Goal: Task Accomplishment & Management: Complete application form

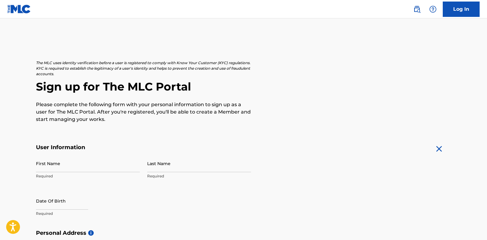
click at [456, 11] on link "Log In" at bounding box center [460, 9] width 37 height 15
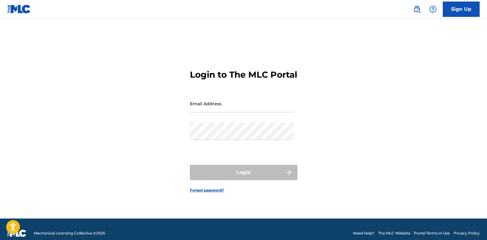
type input "[EMAIL_ADDRESS][DOMAIN_NAME]"
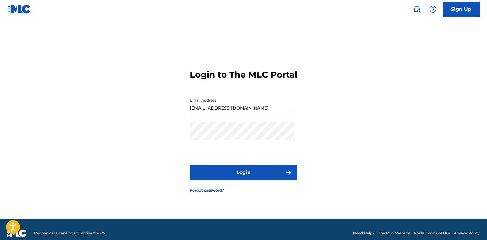
click at [233, 175] on button "Login" at bounding box center [243, 172] width 107 height 15
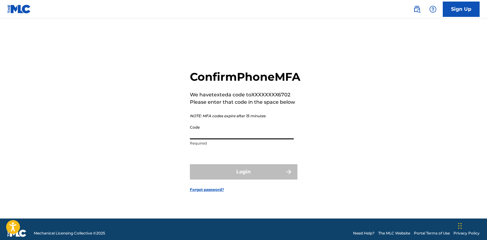
click at [220, 139] on input "Code" at bounding box center [242, 130] width 104 height 17
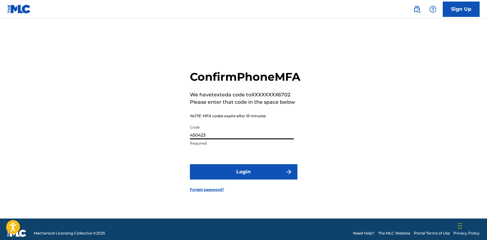
type input "450423"
click at [217, 179] on button "Login" at bounding box center [243, 171] width 107 height 15
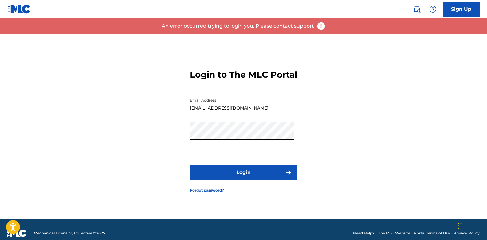
click at [196, 174] on button "Login" at bounding box center [243, 172] width 107 height 15
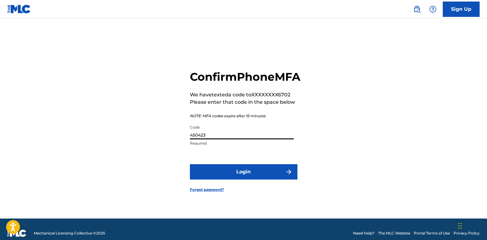
click at [215, 139] on input "450423" at bounding box center [242, 130] width 104 height 17
type input "450823"
click at [224, 179] on button "Login" at bounding box center [243, 171] width 107 height 15
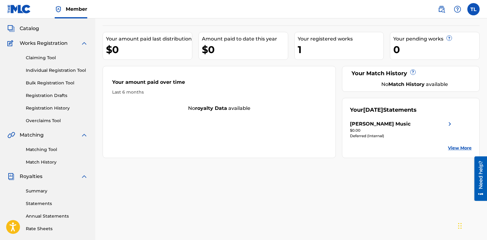
scroll to position [31, 0]
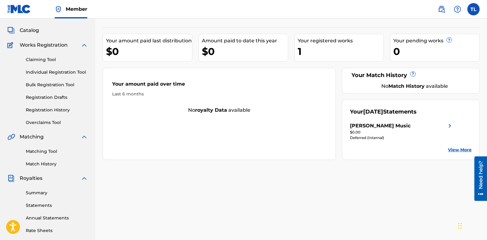
click at [456, 149] on link "View More" at bounding box center [460, 150] width 24 height 6
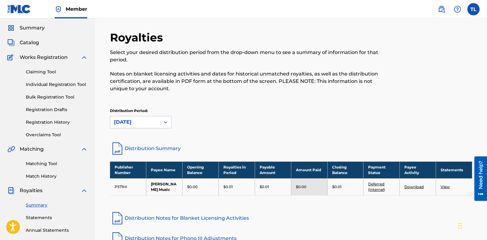
scroll to position [18, 0]
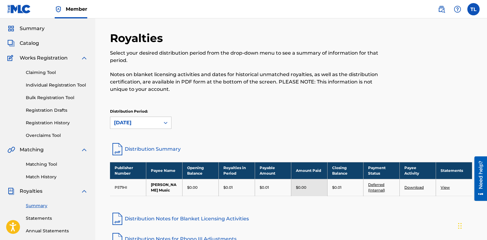
click at [41, 84] on link "Individual Registration Tool" at bounding box center [57, 85] width 62 height 6
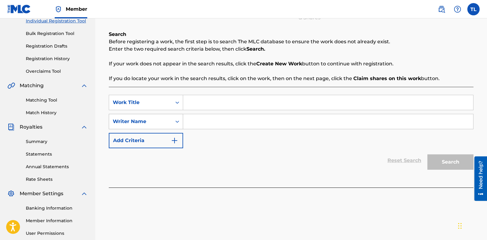
scroll to position [92, 0]
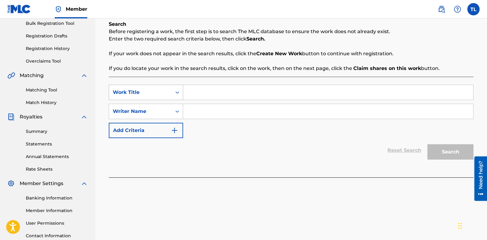
click at [174, 91] on div "Search Form" at bounding box center [177, 92] width 11 height 11
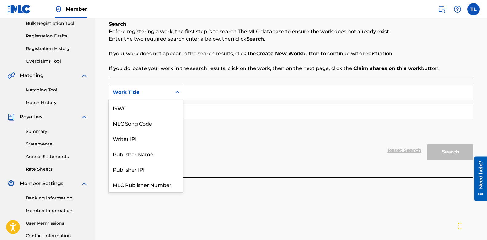
scroll to position [15, 0]
click at [124, 187] on div "Work Title" at bounding box center [146, 184] width 74 height 15
click at [177, 93] on icon "Search Form" at bounding box center [177, 92] width 6 height 6
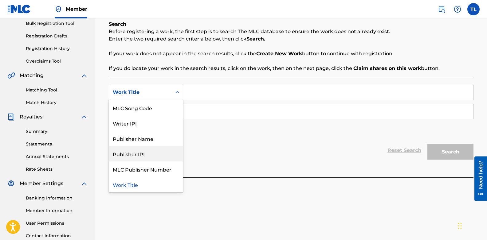
click at [129, 155] on div "Publisher IPI" at bounding box center [146, 153] width 74 height 15
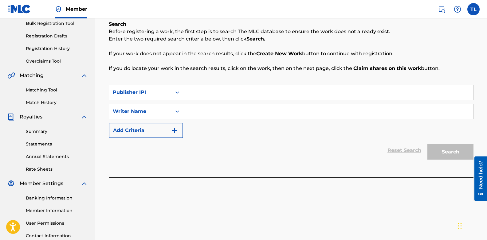
click at [197, 90] on input "Search Form" at bounding box center [328, 92] width 290 height 15
drag, startPoint x: 162, startPoint y: 200, endPoint x: 164, endPoint y: 191, distance: 9.4
click at [162, 200] on div "Register Work Search Enter Work Details Add Writers Add Publishers & Shares Add…" at bounding box center [290, 100] width 391 height 317
click at [175, 90] on icon "Search Form" at bounding box center [177, 92] width 6 height 6
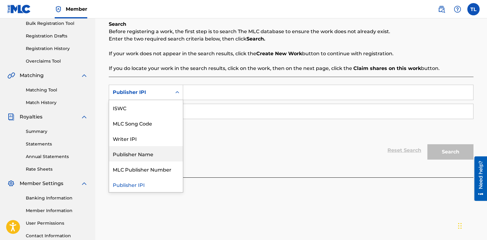
scroll to position [0, 0]
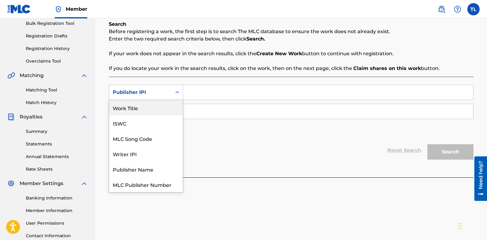
click at [127, 106] on div "Work Title" at bounding box center [146, 107] width 74 height 15
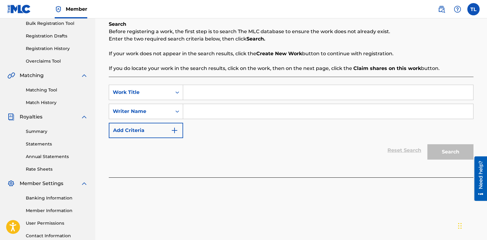
click at [202, 93] on input "Search Form" at bounding box center [328, 92] width 290 height 15
type input "Get It Girl"
click at [197, 111] on input "Search Form" at bounding box center [328, 111] width 290 height 15
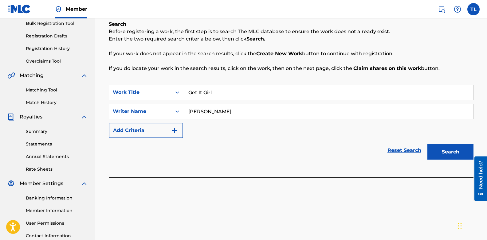
click at [447, 152] on button "Search" at bounding box center [450, 151] width 46 height 15
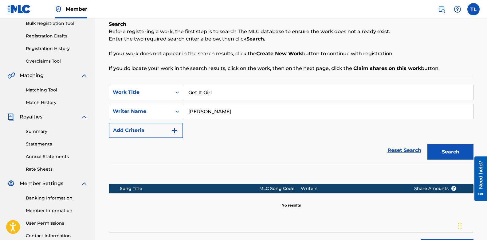
click at [204, 111] on input "[PERSON_NAME]" at bounding box center [328, 111] width 290 height 15
click at [453, 155] on button "Search" at bounding box center [450, 151] width 46 height 15
click at [224, 110] on input "[PERSON_NAME] [PERSON_NAME]" at bounding box center [328, 111] width 290 height 15
click at [175, 131] on img "Search Form" at bounding box center [174, 130] width 7 height 7
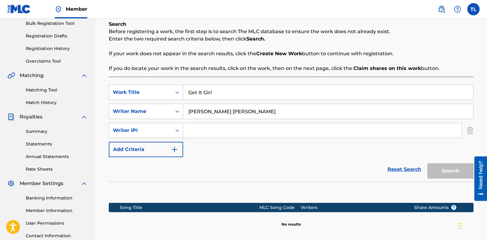
click at [222, 111] on input "[PERSON_NAME] [PERSON_NAME]" at bounding box center [328, 111] width 290 height 15
type input "[PERSON_NAME]"
click at [197, 133] on input "Search Form" at bounding box center [322, 130] width 278 height 15
paste input "00520802690"
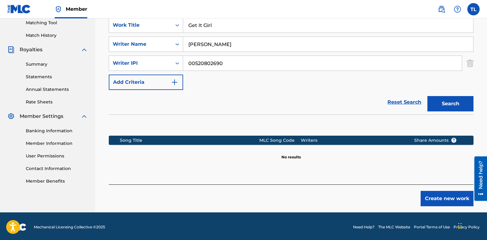
scroll to position [161, 0]
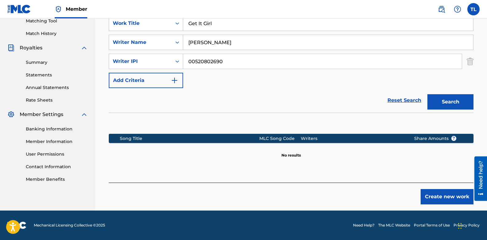
type input "00520802690"
click at [454, 196] on button "Create new work" at bounding box center [446, 196] width 53 height 15
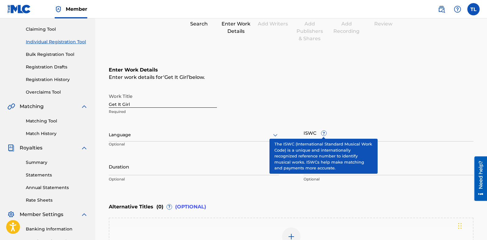
scroll to position [61, 0]
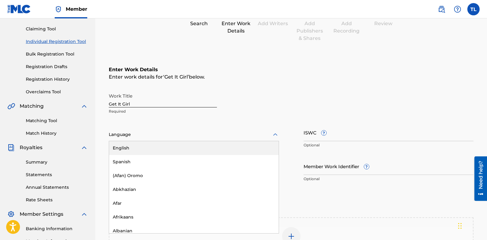
click at [273, 134] on icon at bounding box center [274, 134] width 7 height 7
click at [127, 150] on div "English" at bounding box center [193, 148] width 169 height 14
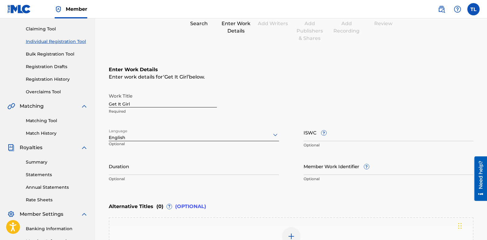
click at [134, 168] on input "Duration" at bounding box center [194, 165] width 170 height 17
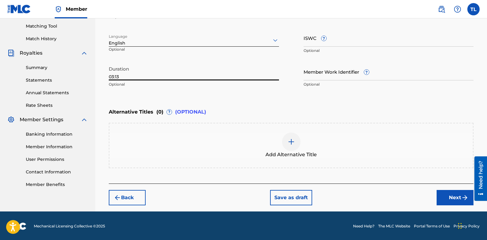
scroll to position [157, 0]
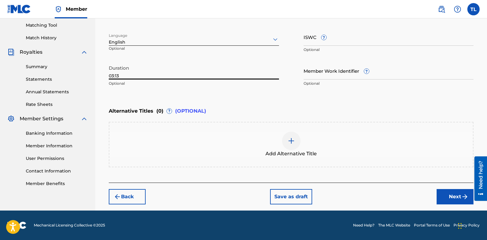
type input "03:13"
click at [447, 199] on button "Next" at bounding box center [454, 196] width 37 height 15
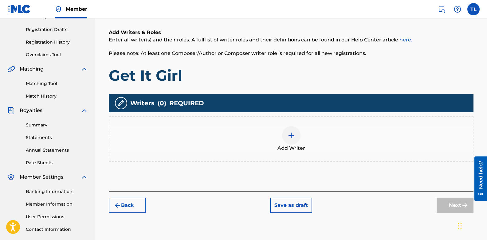
scroll to position [89, 0]
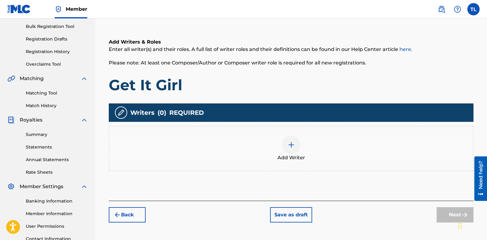
click at [291, 146] on img at bounding box center [290, 144] width 7 height 7
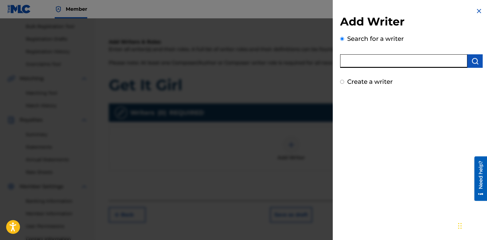
click at [388, 62] on input "text" at bounding box center [403, 61] width 127 height 14
paste input "00520802690"
click at [471, 62] on img "submit" at bounding box center [474, 60] width 7 height 7
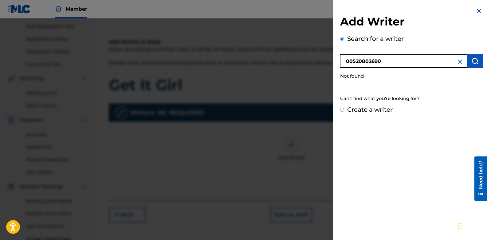
click at [405, 62] on input "00520802690" at bounding box center [403, 61] width 127 height 14
type input "0"
type input "[PERSON_NAME]"
click at [472, 63] on img "submit" at bounding box center [474, 60] width 7 height 7
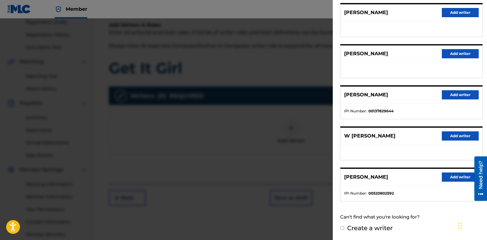
scroll to position [120, 0]
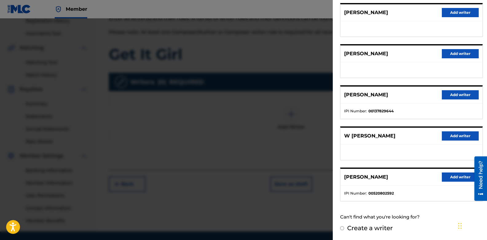
click at [450, 177] on button "Add writer" at bounding box center [459, 177] width 37 height 9
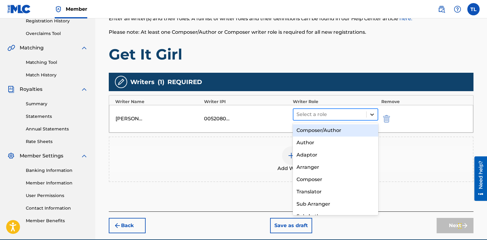
click at [370, 113] on icon at bounding box center [372, 114] width 6 height 6
click at [329, 132] on div "Composer/Author" at bounding box center [335, 130] width 85 height 12
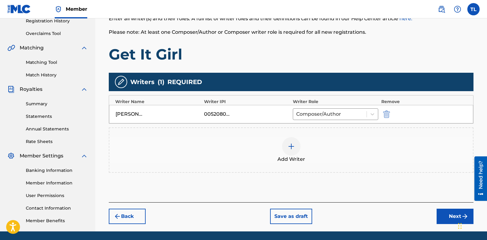
scroll to position [141, 0]
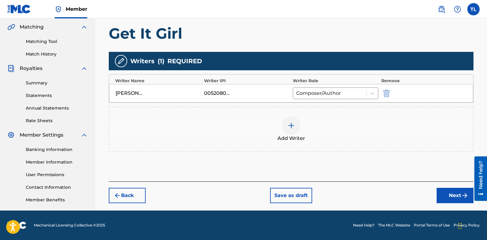
click at [386, 95] on img "submit" at bounding box center [386, 93] width 7 height 7
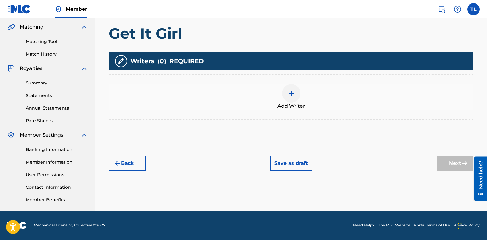
click at [288, 94] on img at bounding box center [290, 93] width 7 height 7
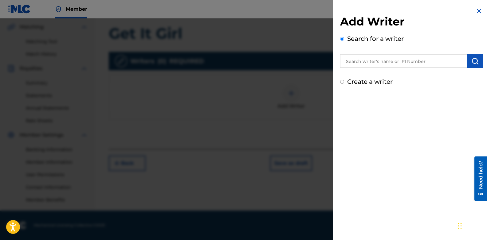
click at [344, 82] on div "Create a writer" at bounding box center [411, 81] width 142 height 9
click at [341, 83] on input "Create a writer" at bounding box center [342, 82] width 4 height 4
radio input "false"
radio input "true"
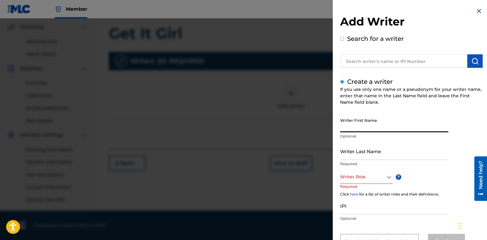
click at [394, 123] on input "Writer First Name" at bounding box center [394, 123] width 108 height 17
type input "[PERSON_NAME]"
click at [388, 152] on input "Writer Last Name" at bounding box center [394, 150] width 108 height 17
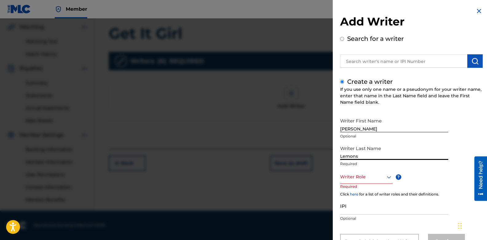
type input "Lemons"
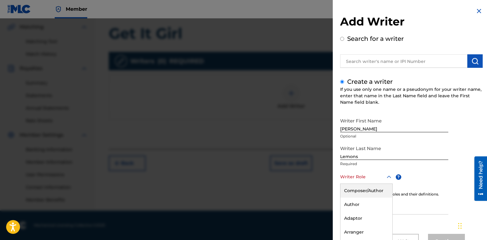
scroll to position [26, 0]
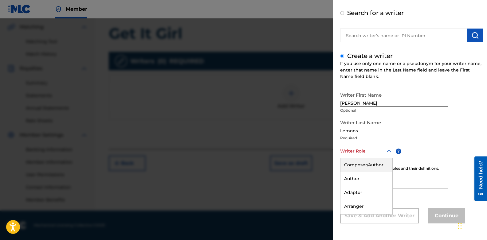
click at [390, 158] on div "8 results available. Use Up and Down to choose options, press Enter to select t…" at bounding box center [366, 151] width 52 height 14
click at [374, 165] on div "Composer/Author" at bounding box center [366, 165] width 52 height 14
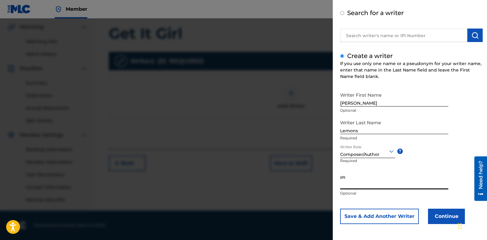
click at [363, 182] on input "IPI" at bounding box center [394, 180] width 108 height 17
paste input "00520802690"
type input "00520802690"
click at [445, 216] on button "Continue" at bounding box center [446, 216] width 37 height 15
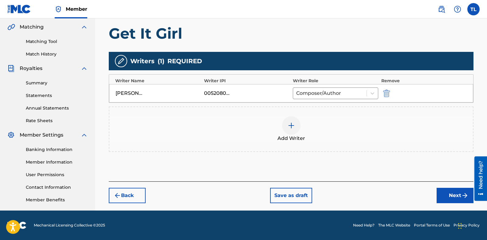
click at [450, 193] on button "Next" at bounding box center [454, 195] width 37 height 15
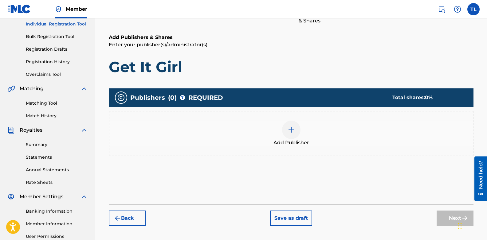
scroll to position [89, 0]
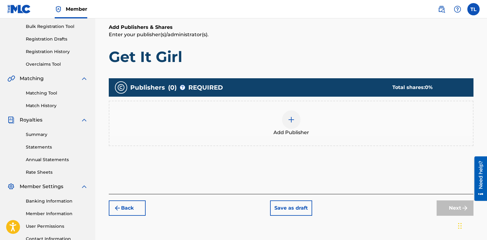
click at [292, 121] on img at bounding box center [290, 119] width 7 height 7
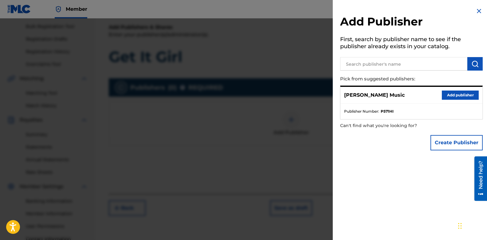
click at [449, 95] on button "Add publisher" at bounding box center [459, 95] width 37 height 9
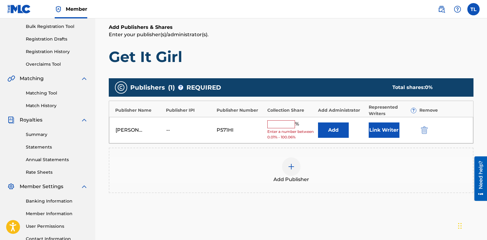
click at [279, 123] on input "text" at bounding box center [281, 124] width 28 height 8
type input "100"
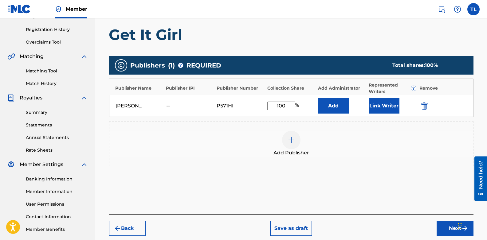
scroll to position [143, 0]
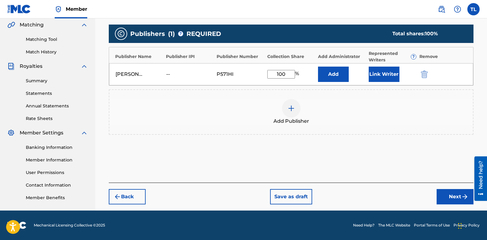
click at [455, 196] on button "Next" at bounding box center [454, 196] width 37 height 15
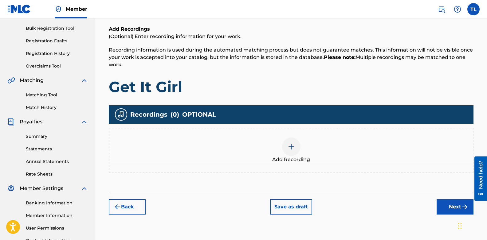
scroll to position [89, 0]
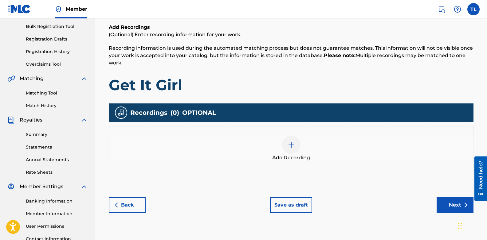
click at [291, 144] on img at bounding box center [290, 144] width 7 height 7
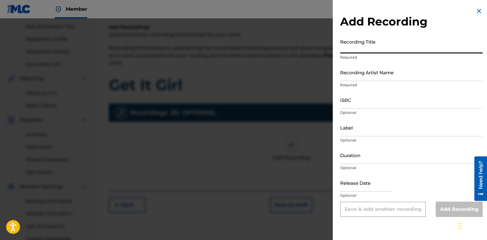
click at [360, 47] on input "Recording Title" at bounding box center [411, 44] width 142 height 17
type input "Get It Girl"
click at [364, 74] on input "Recording Artist Name" at bounding box center [411, 72] width 142 height 17
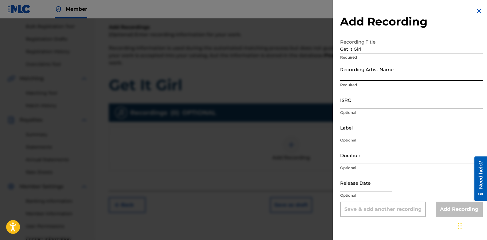
type input "3RD BLO"
type input "OHH SOO LIT ENTERTAINMENT"
type input "03:44"
type input "[DATE]"
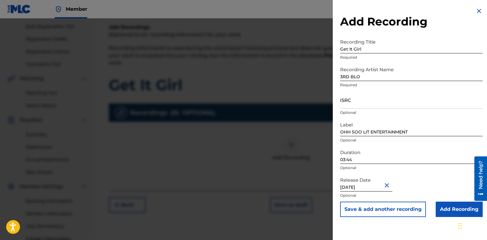
click at [390, 185] on button "Close" at bounding box center [387, 185] width 9 height 19
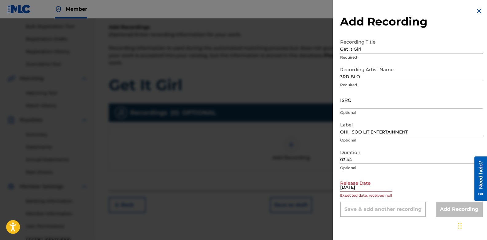
type input "[DATE]"
click at [360, 159] on input "03:44" at bounding box center [411, 154] width 142 height 17
type input "03:13"
click at [357, 104] on input "ISRC" at bounding box center [411, 99] width 142 height 17
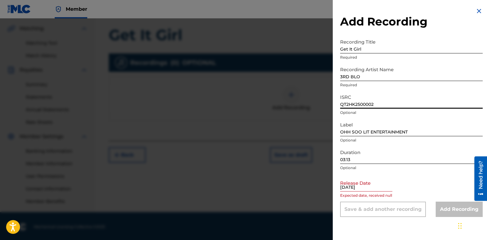
scroll to position [141, 0]
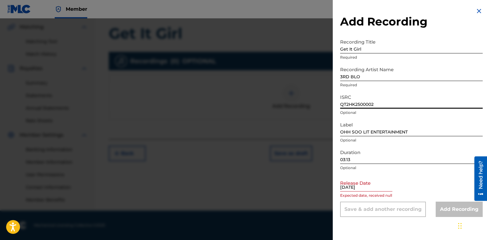
type input "QT2HK2500002"
click at [379, 187] on input "[DATE]" at bounding box center [366, 182] width 52 height 17
select select "7"
select select "2025"
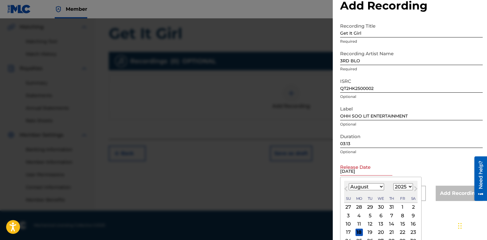
scroll to position [42, 0]
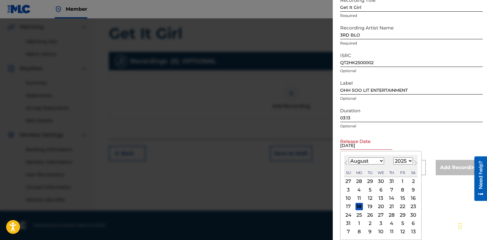
click at [401, 214] on div "29" at bounding box center [402, 214] width 7 height 7
type input "[DATE]"
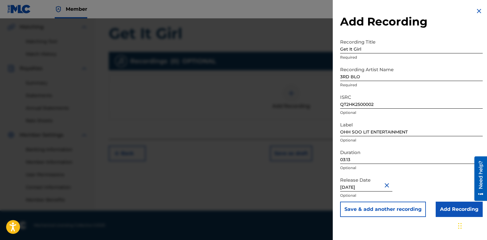
click at [446, 210] on input "Add Recording" at bounding box center [458, 209] width 47 height 15
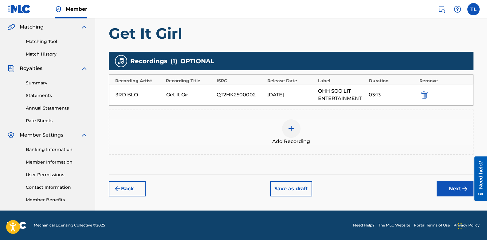
click at [445, 189] on button "Next" at bounding box center [454, 188] width 37 height 15
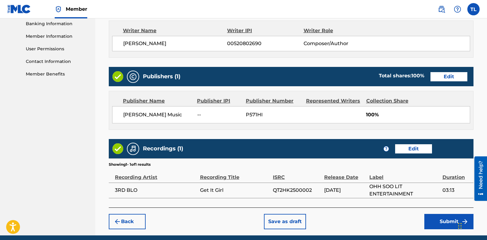
scroll to position [276, 0]
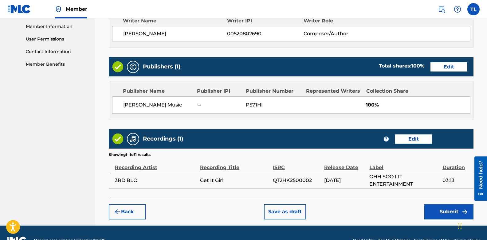
click at [158, 232] on footer "Mechanical Licensing Collective © 2025 Need Help? The MLC Website Portal Terms …" at bounding box center [243, 240] width 487 height 29
click at [437, 211] on button "Submit" at bounding box center [448, 211] width 49 height 15
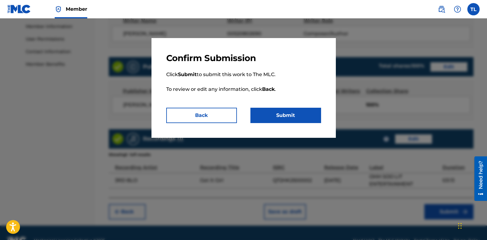
click at [283, 115] on button "Submit" at bounding box center [285, 115] width 71 height 15
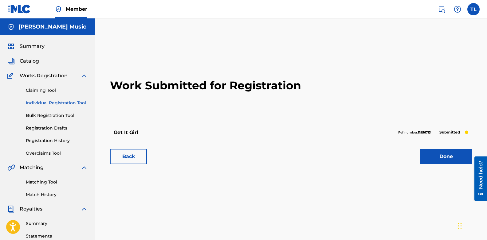
click at [435, 157] on link "Done" at bounding box center [446, 156] width 52 height 15
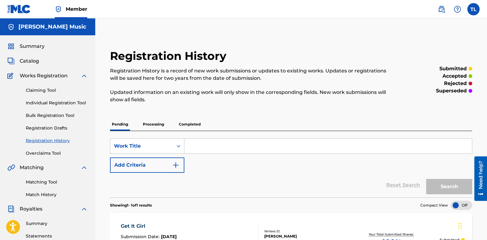
click at [475, 11] on label at bounding box center [473, 9] width 12 height 12
click at [473, 9] on input "[PERSON_NAME] [PERSON_NAME] [EMAIL_ADDRESS][DOMAIN_NAME] Notification Preferenc…" at bounding box center [473, 9] width 0 height 0
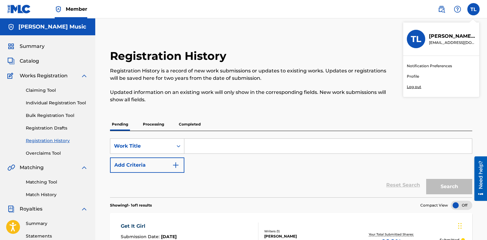
click at [409, 87] on p "Log out" at bounding box center [413, 87] width 14 height 6
click at [473, 9] on input "[PERSON_NAME] [PERSON_NAME] [EMAIL_ADDRESS][DOMAIN_NAME] Notification Preferenc…" at bounding box center [473, 9] width 0 height 0
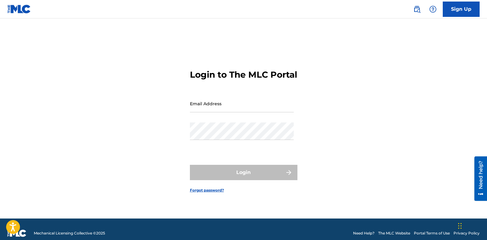
type input "[EMAIL_ADDRESS][DOMAIN_NAME]"
